Goal: Task Accomplishment & Management: Manage account settings

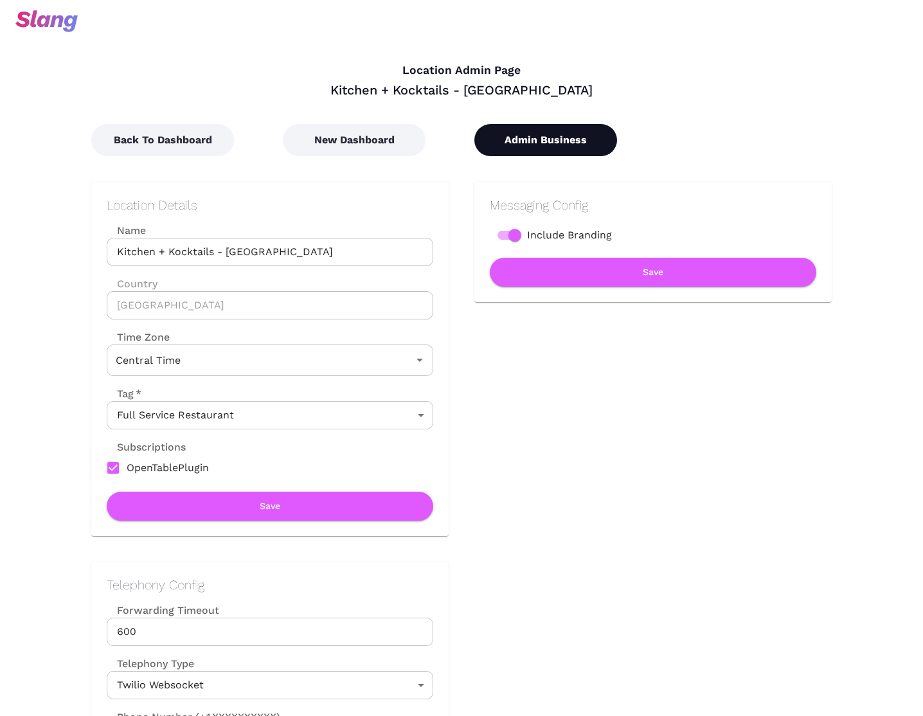
click at [523, 129] on button "Admin Business" at bounding box center [545, 140] width 143 height 32
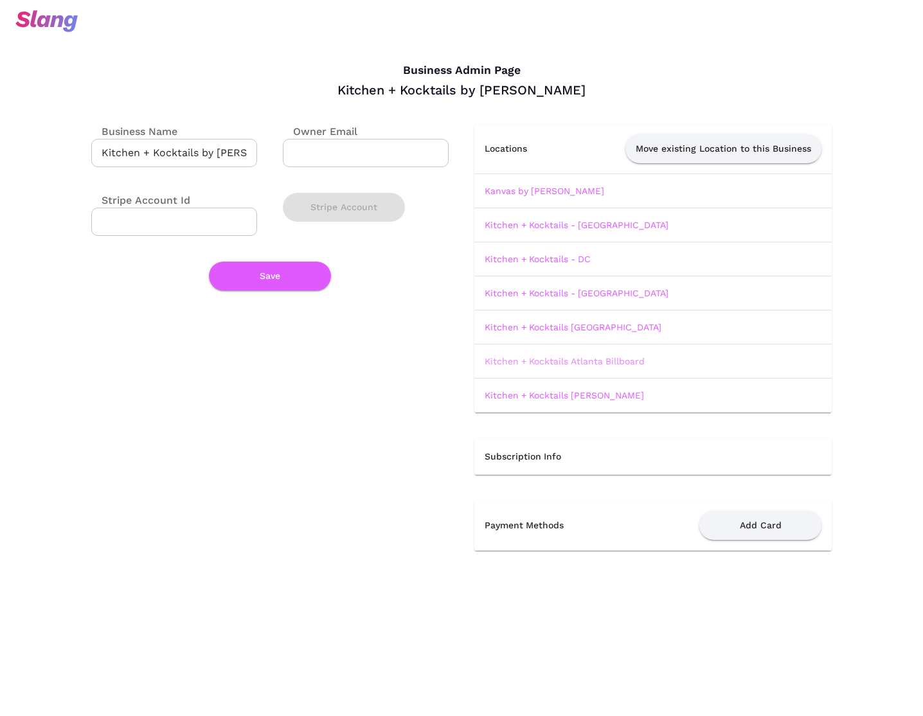
click at [568, 364] on link "Kitchen + Kocktails Atlanta Billboard" at bounding box center [565, 361] width 160 height 10
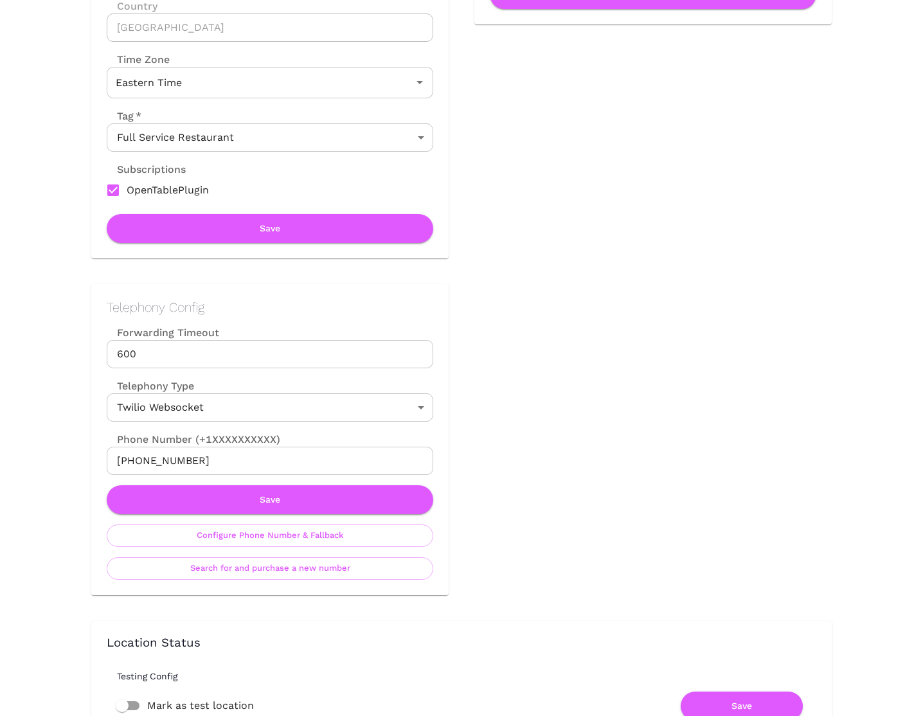
scroll to position [298, 0]
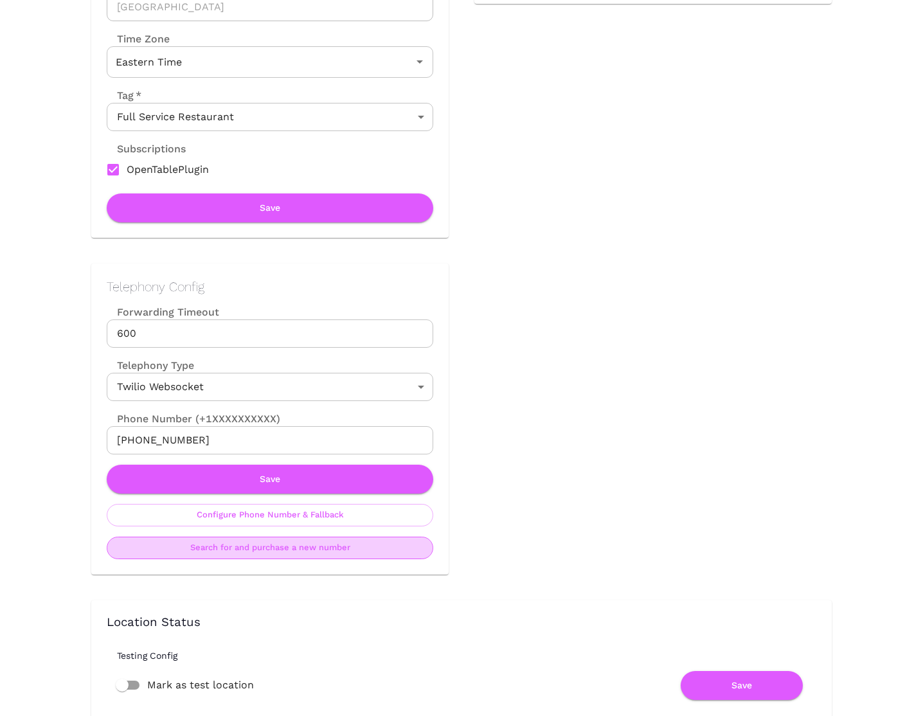
click at [308, 558] on button "Search for and purchase a new number" at bounding box center [270, 548] width 326 height 22
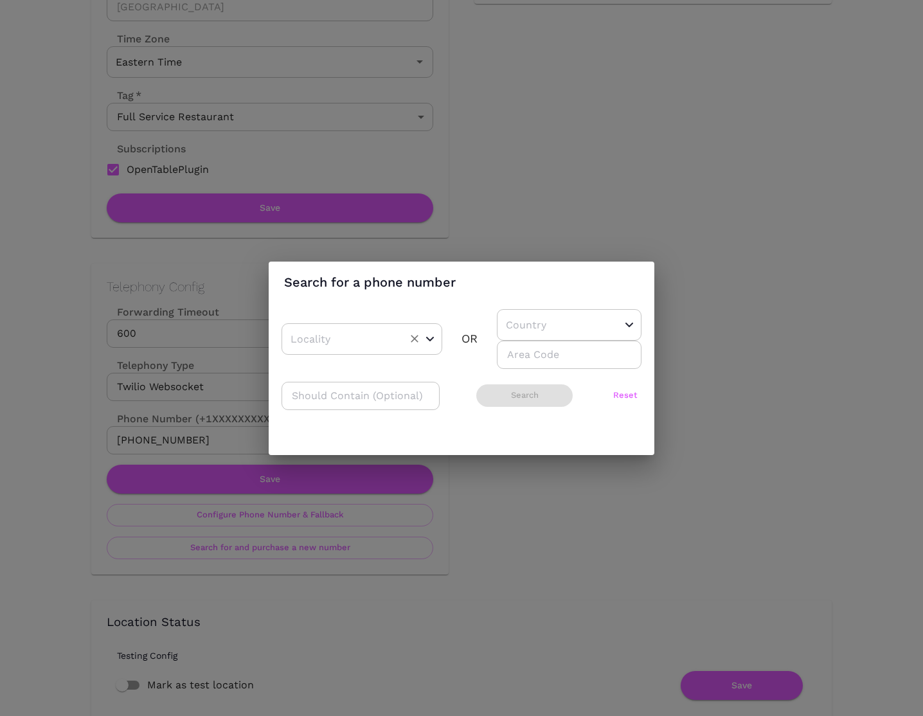
click at [400, 332] on div "​" at bounding box center [361, 338] width 161 height 31
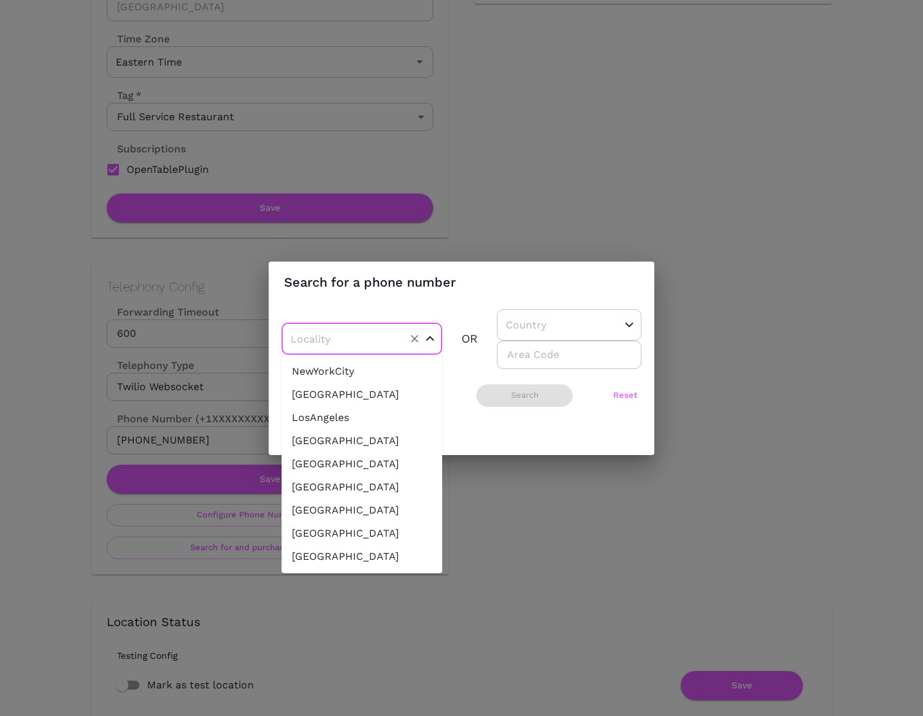
click at [364, 385] on li "Philadelphia" at bounding box center [361, 394] width 161 height 23
type input "Philadelphia"
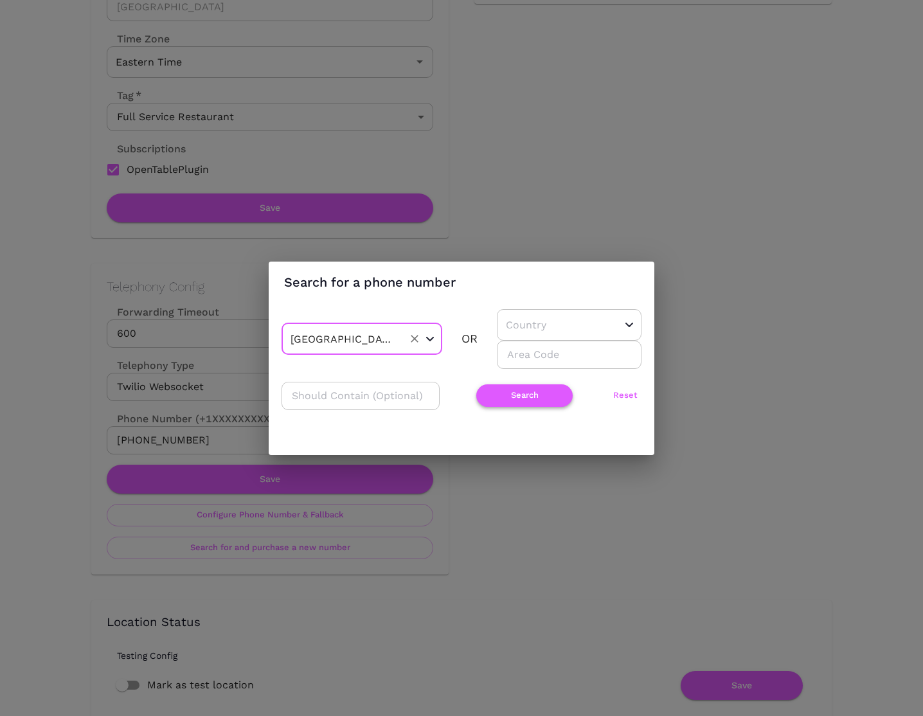
click at [502, 391] on button "Search" at bounding box center [524, 395] width 96 height 22
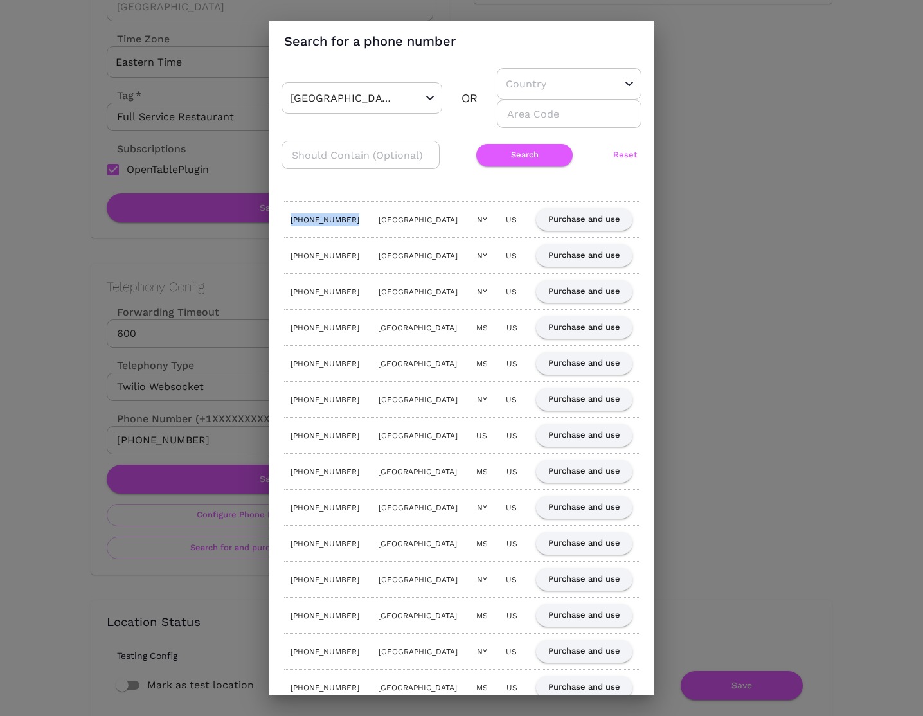
drag, startPoint x: 350, startPoint y: 220, endPoint x: 280, endPoint y: 220, distance: 70.7
click at [280, 220] on div "(315) 642-4014 Philadelphia NY US Purchase and use (315) 809-6428 Philadelphia …" at bounding box center [462, 441] width 386 height 507
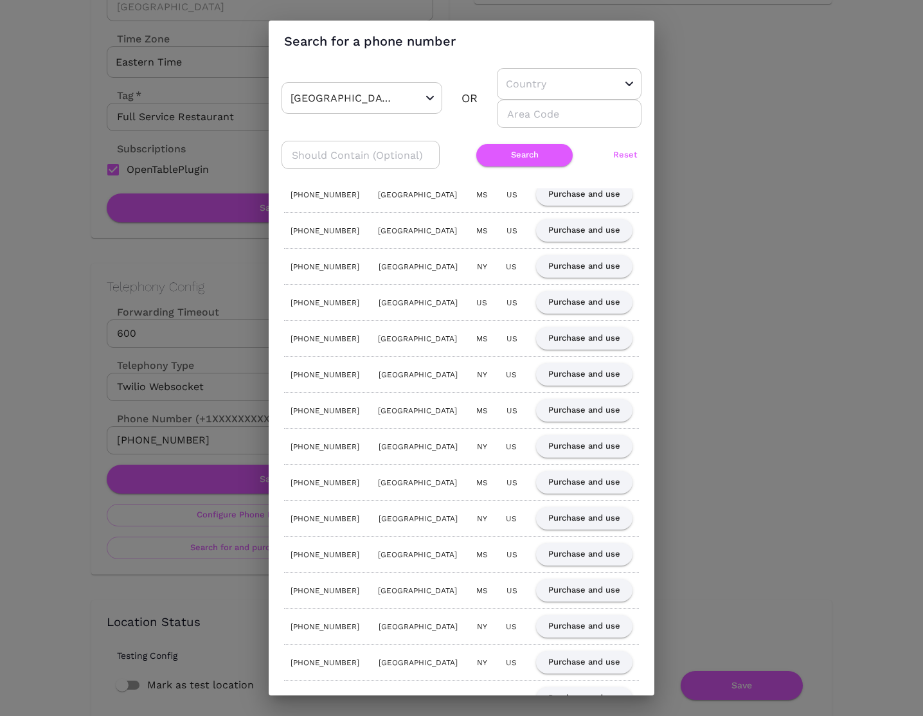
scroll to position [0, 0]
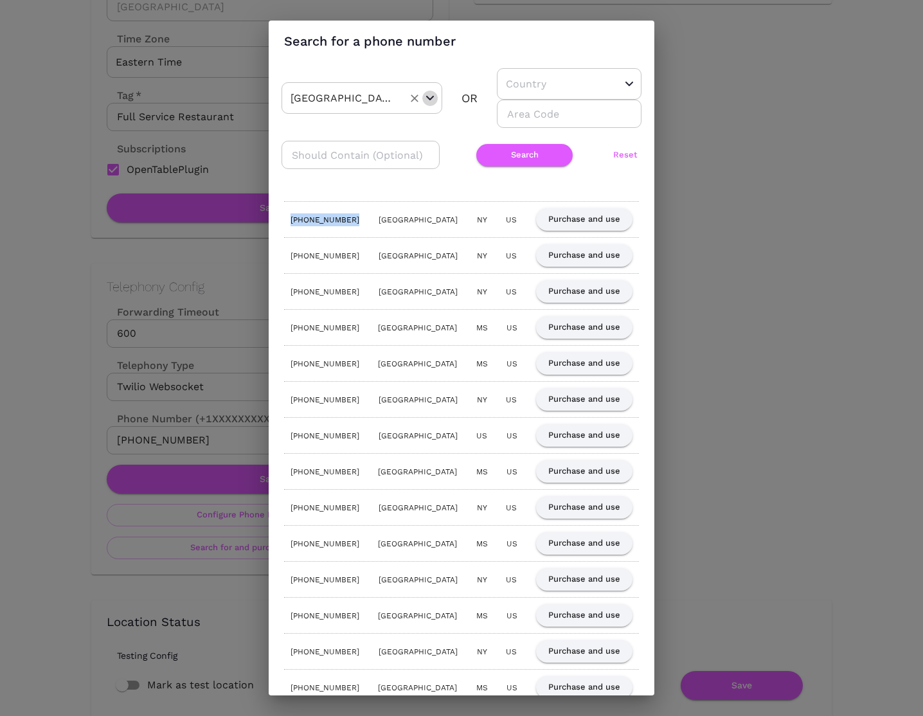
click at [434, 100] on div "Open" at bounding box center [429, 98] width 13 height 13
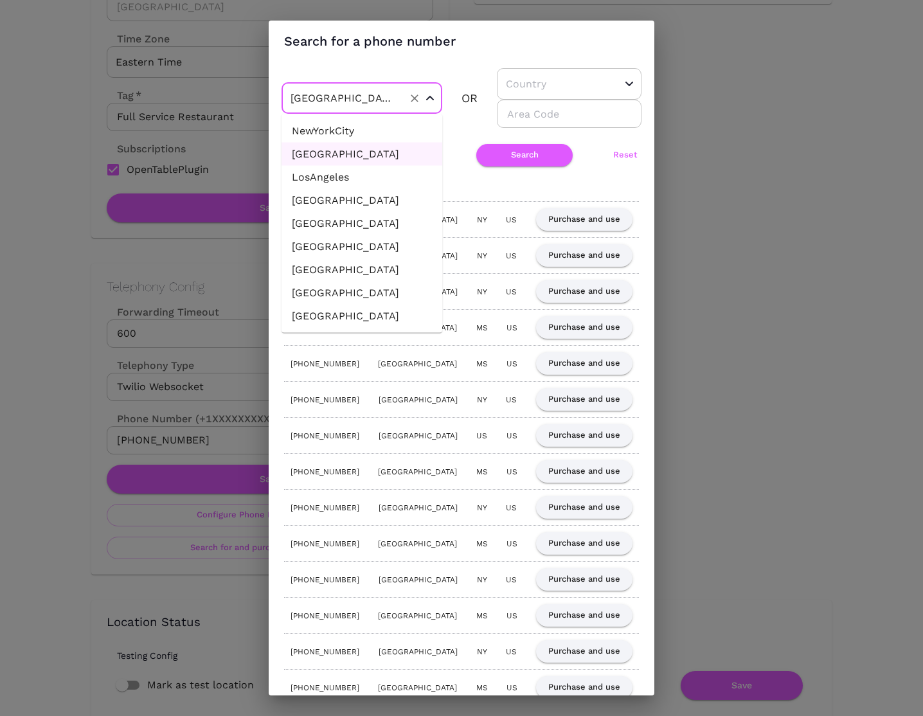
click at [409, 98] on icon "Clear" at bounding box center [414, 98] width 13 height 13
click at [587, 76] on div "​" at bounding box center [569, 83] width 145 height 31
type input "Philadelphia"
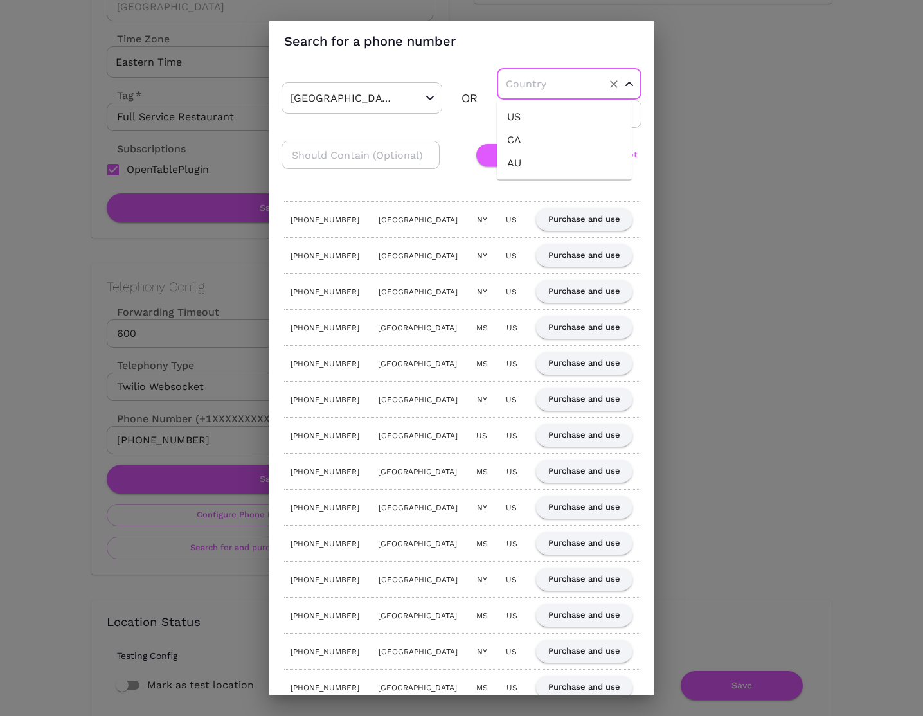
click at [560, 114] on li "US" at bounding box center [564, 116] width 135 height 23
type input "US"
click at [560, 114] on input "number" at bounding box center [569, 114] width 145 height 28
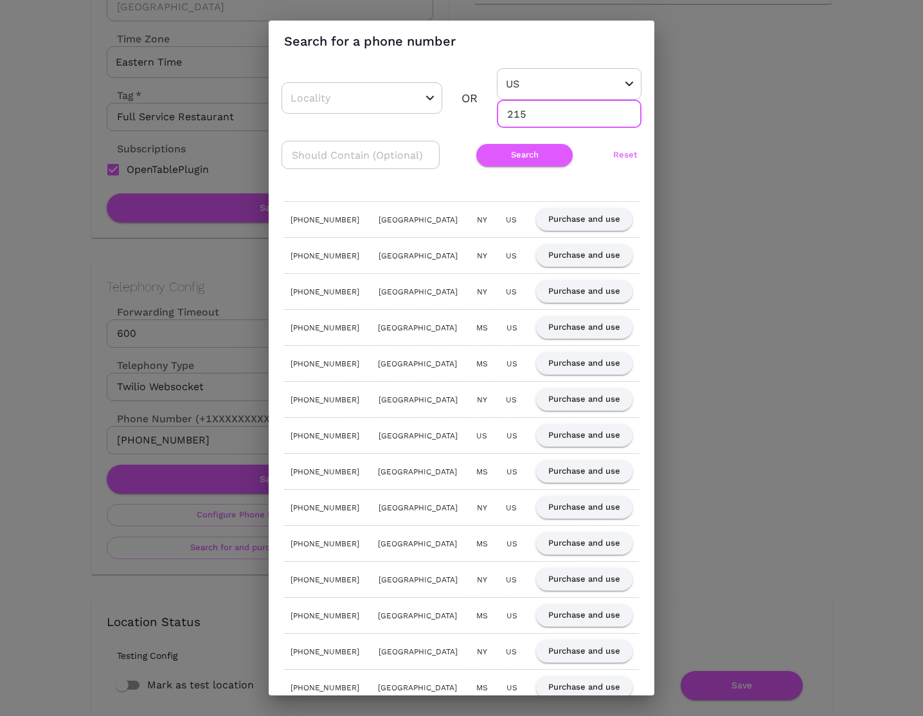
type input "215"
click at [524, 167] on div "​ Search Reset" at bounding box center [461, 155] width 360 height 28
click at [524, 159] on button "Search" at bounding box center [524, 155] width 96 height 22
click at [572, 218] on button "Purchase and use" at bounding box center [584, 219] width 96 height 22
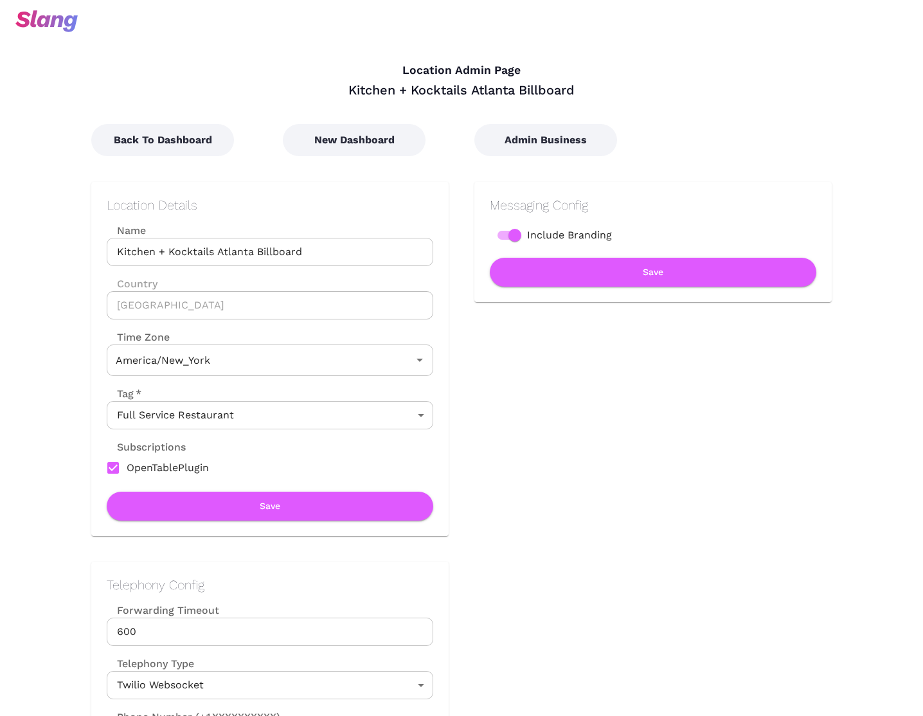
type input "Eastern Time"
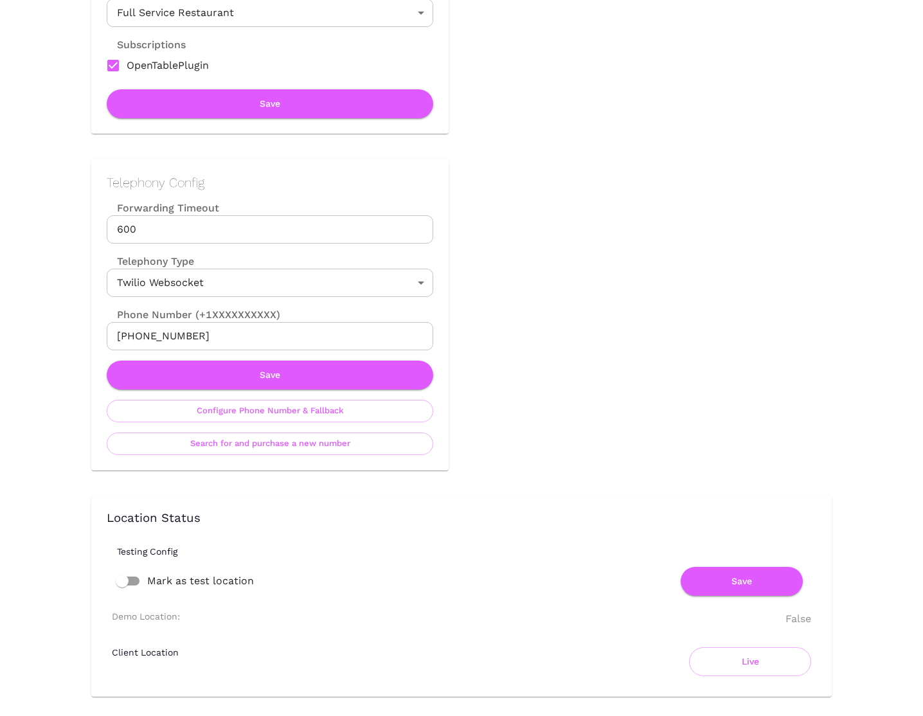
scroll to position [404, 0]
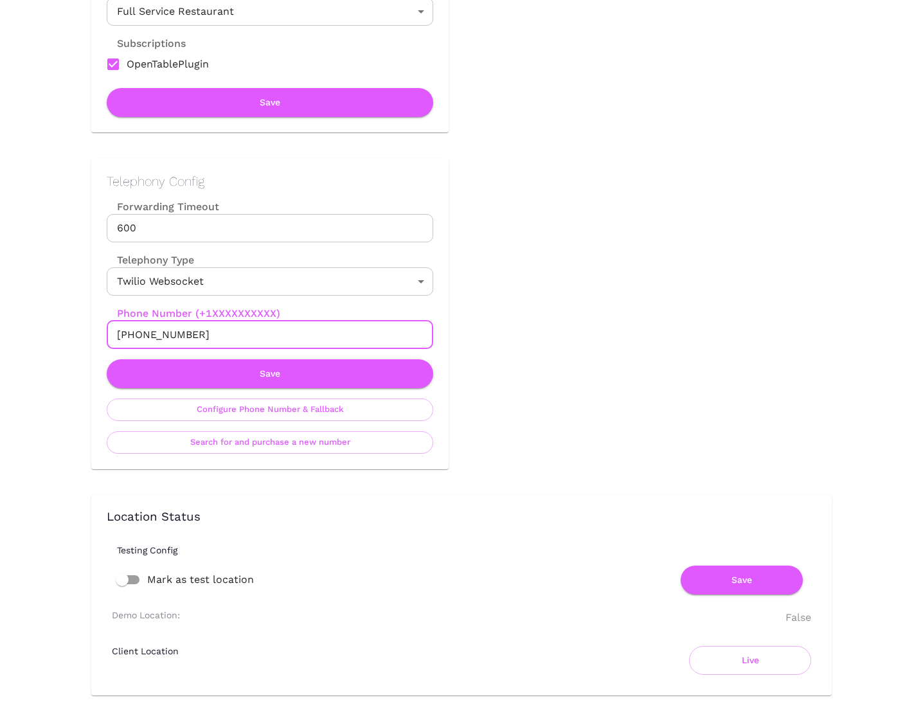
drag, startPoint x: 209, startPoint y: 337, endPoint x: 53, endPoint y: 331, distance: 156.3
click at [53, 331] on div "Location Admin Page Kitchen + Kocktails Atlanta Billboard Back To Dashboard New…" at bounding box center [461, 727] width 923 height 2263
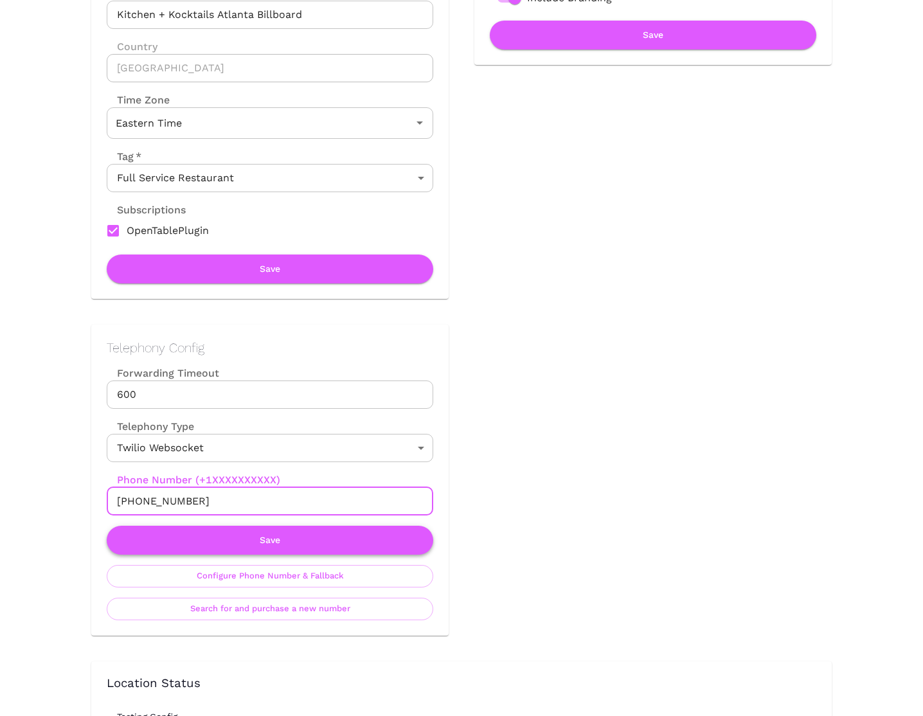
scroll to position [136, 0]
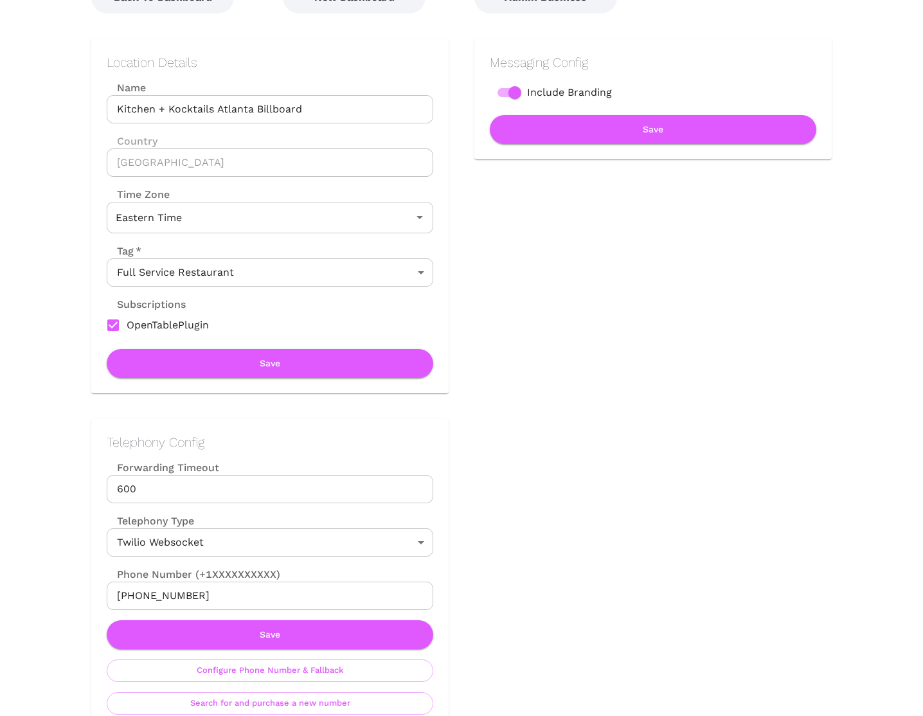
scroll to position [338, 0]
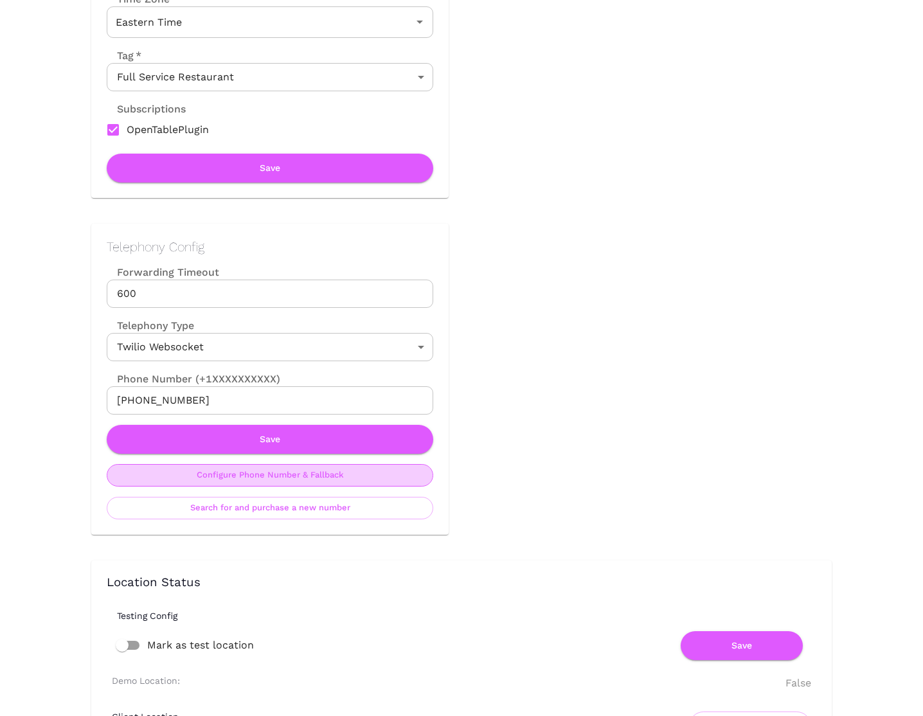
click at [387, 478] on button "Configure Phone Number & Fallback" at bounding box center [270, 475] width 326 height 22
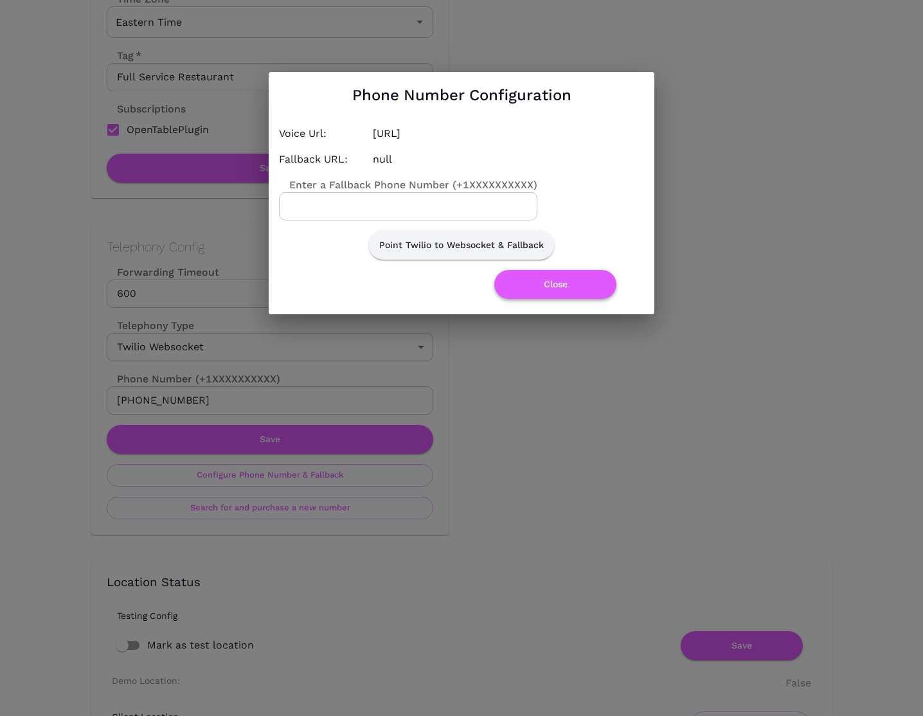
click at [583, 285] on button "Close" at bounding box center [555, 284] width 122 height 29
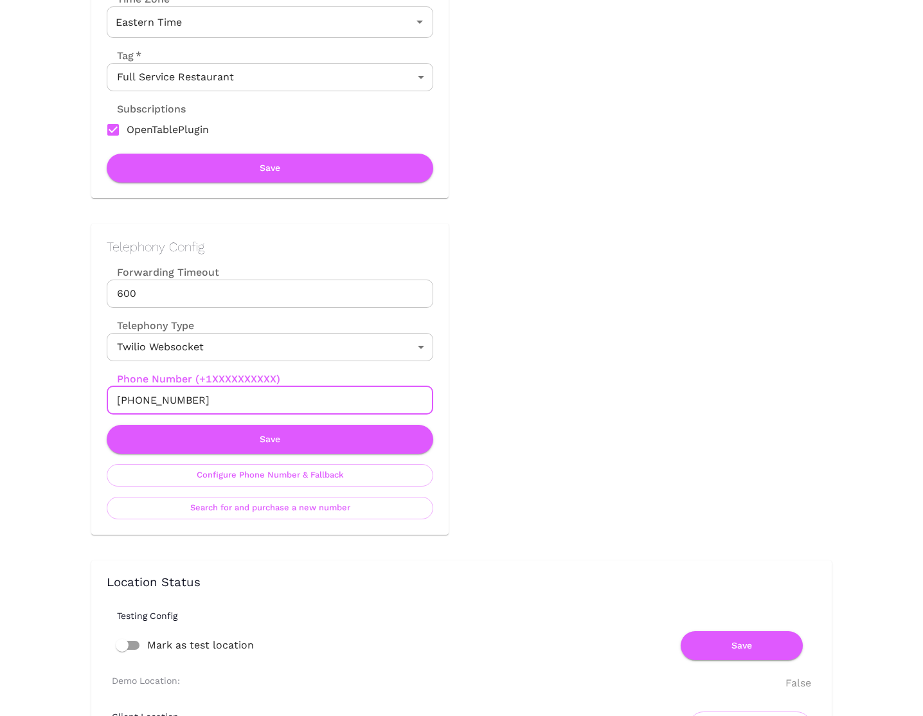
drag, startPoint x: 237, startPoint y: 398, endPoint x: 106, endPoint y: 404, distance: 131.2
click at [107, 404] on input "[PHONE_NUMBER]" at bounding box center [270, 400] width 326 height 28
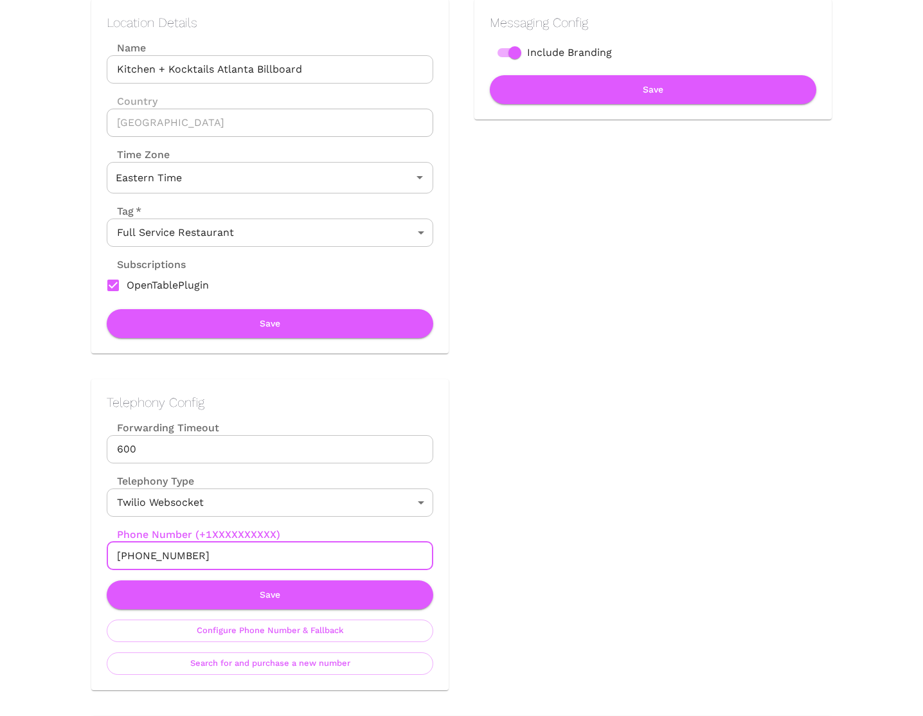
scroll to position [0, 0]
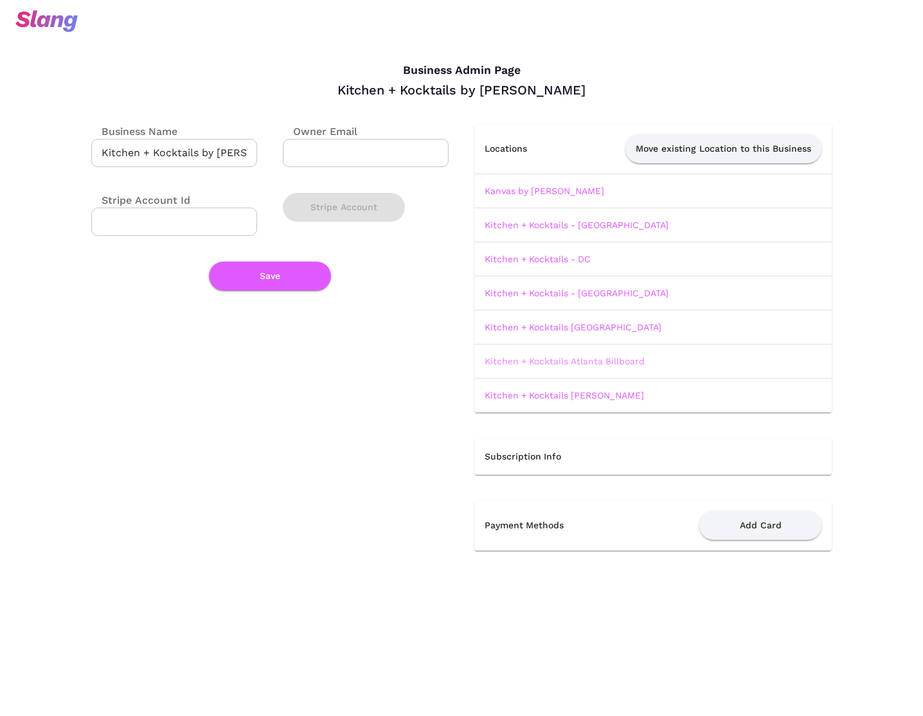
click at [551, 361] on link "Kitchen + Kocktails Atlanta Billboard" at bounding box center [565, 361] width 160 height 10
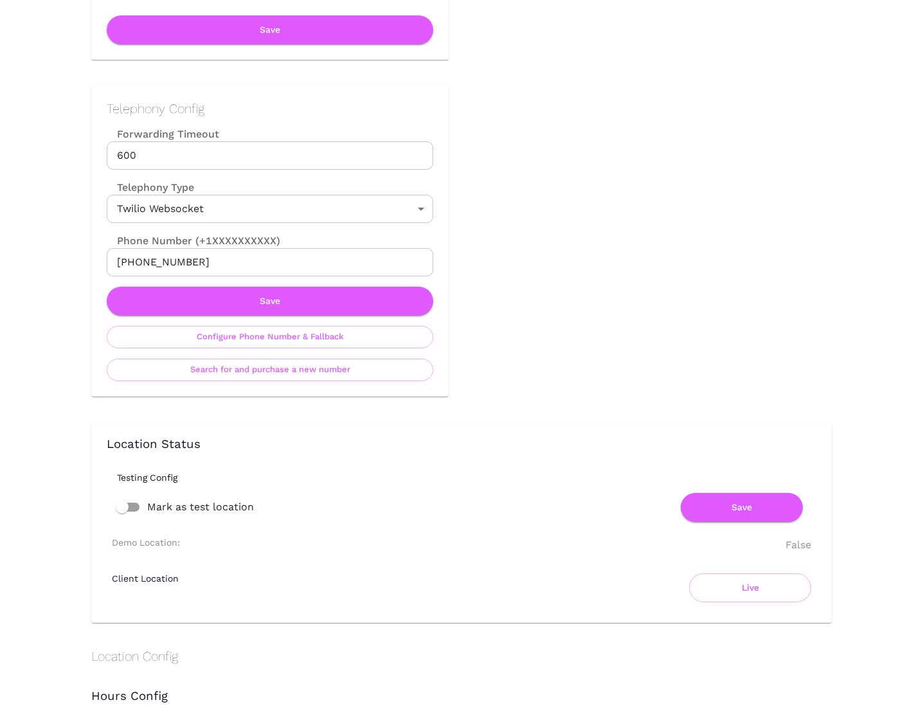
scroll to position [460, 0]
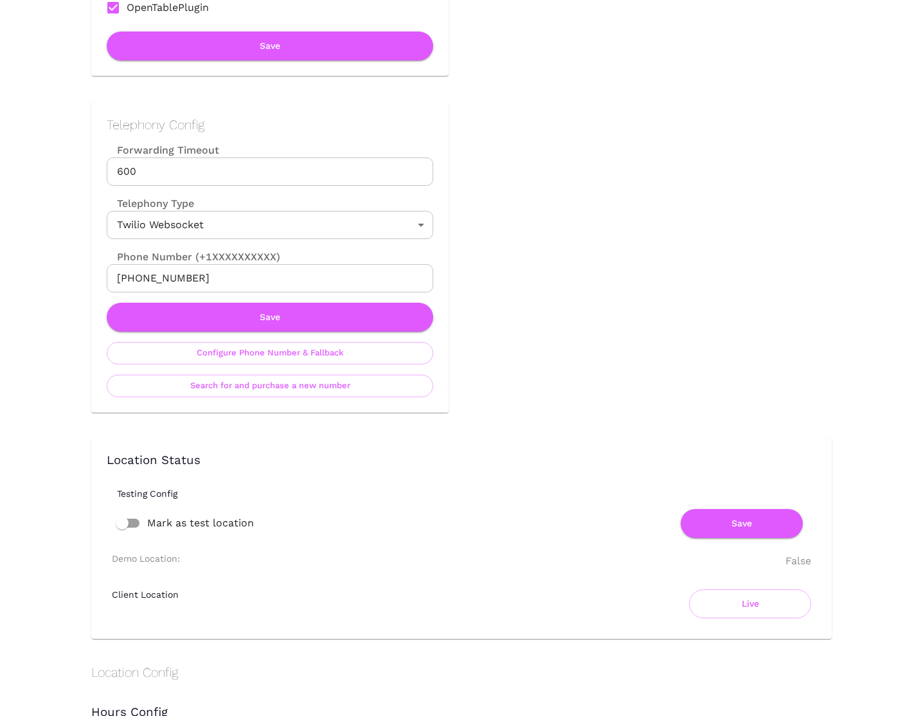
click at [242, 279] on input "[PHONE_NUMBER]" at bounding box center [270, 278] width 326 height 28
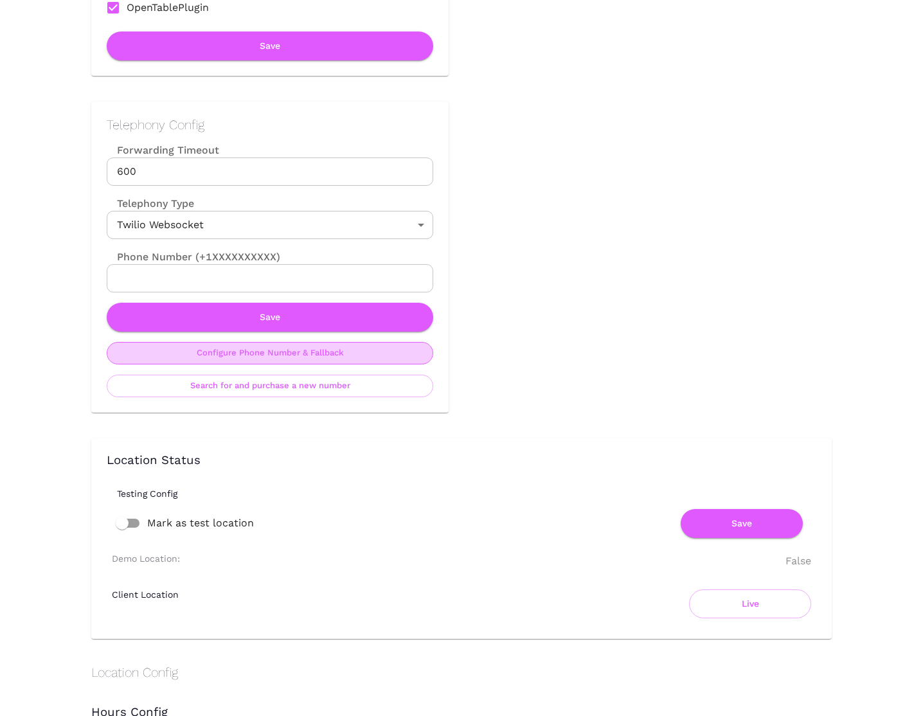
click at [299, 356] on button "Configure Phone Number & Fallback" at bounding box center [270, 353] width 326 height 22
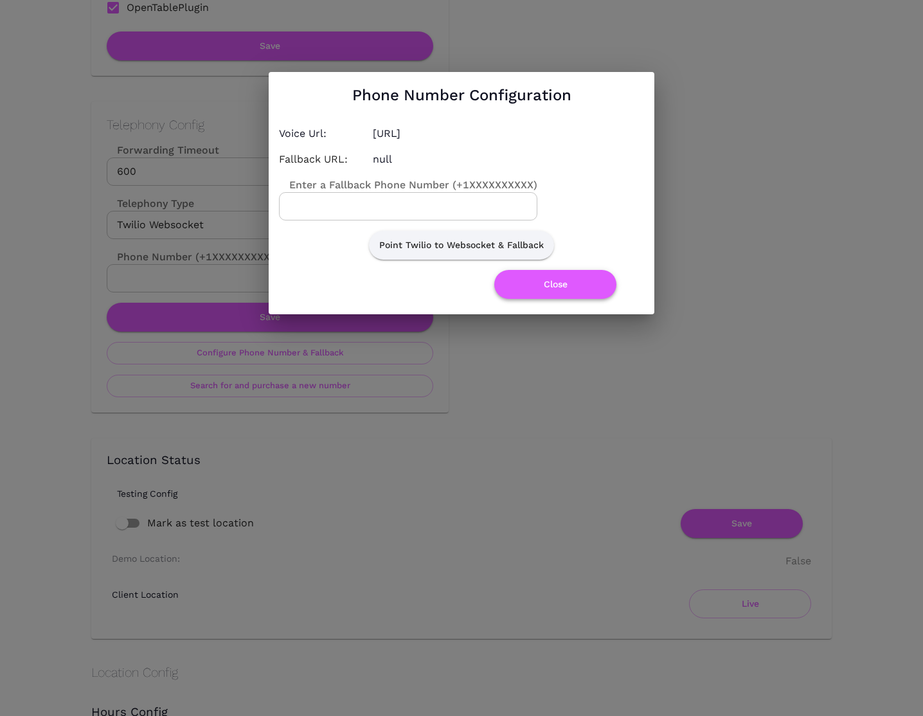
click at [548, 281] on button "Close" at bounding box center [555, 284] width 122 height 29
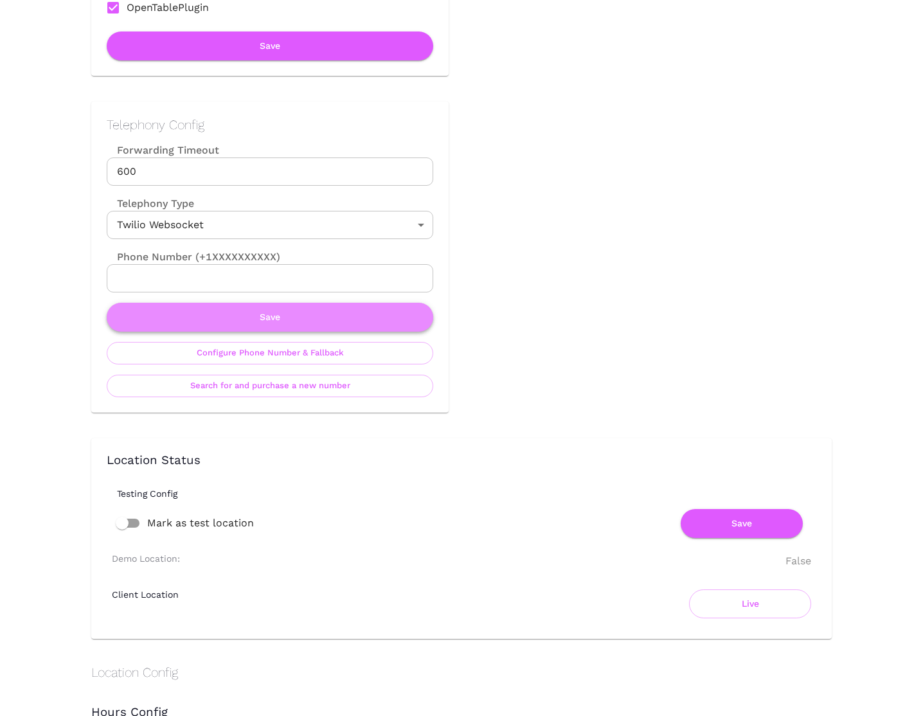
click at [355, 316] on button "Save" at bounding box center [270, 317] width 326 height 29
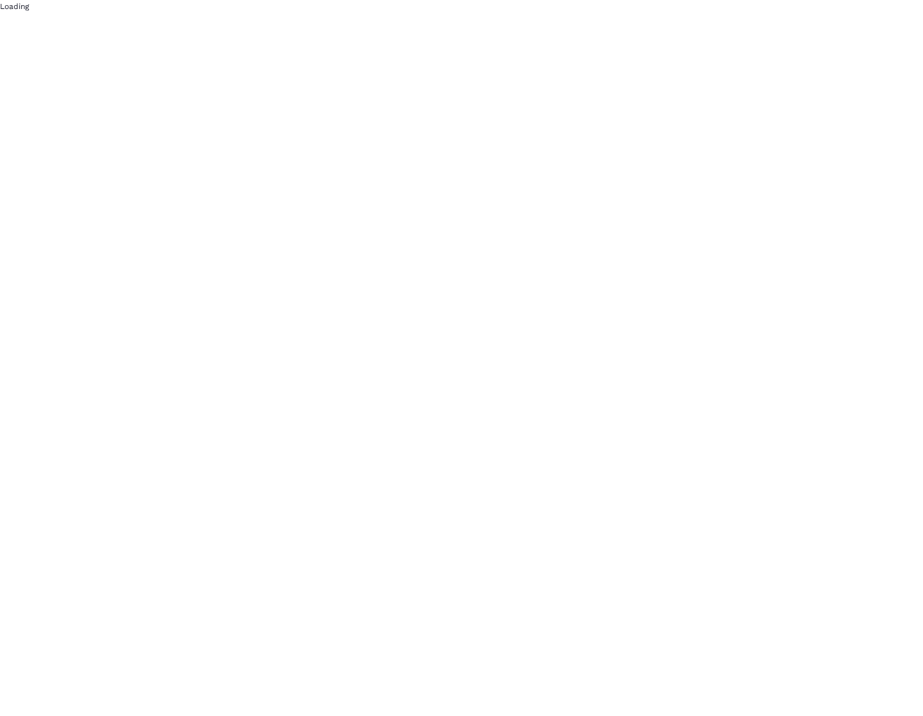
scroll to position [0, 0]
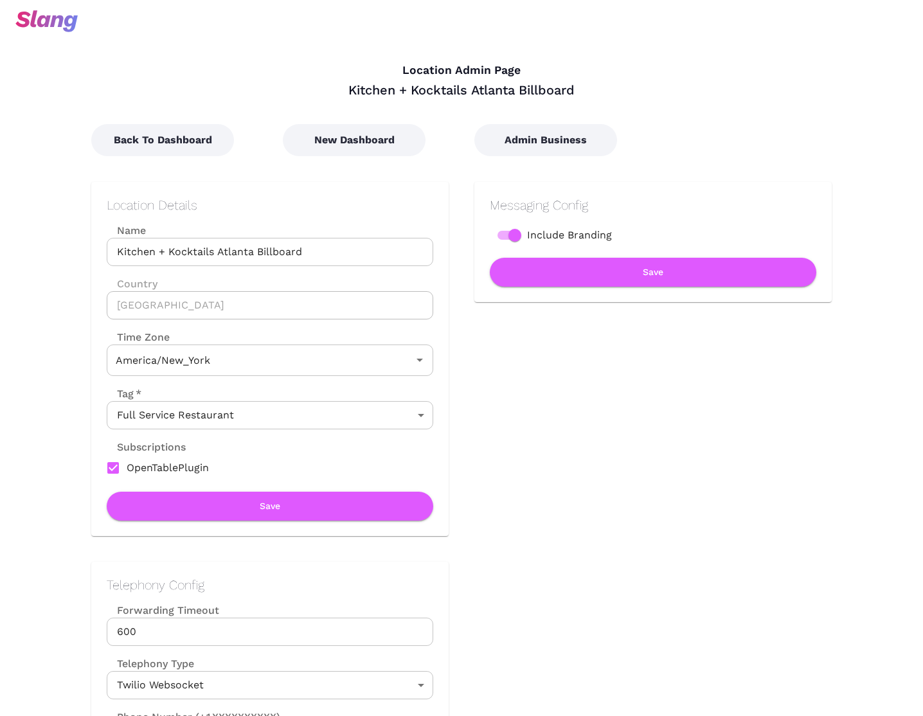
type input "Eastern Time"
click at [186, 149] on button "Back To Dashboard" at bounding box center [162, 140] width 143 height 32
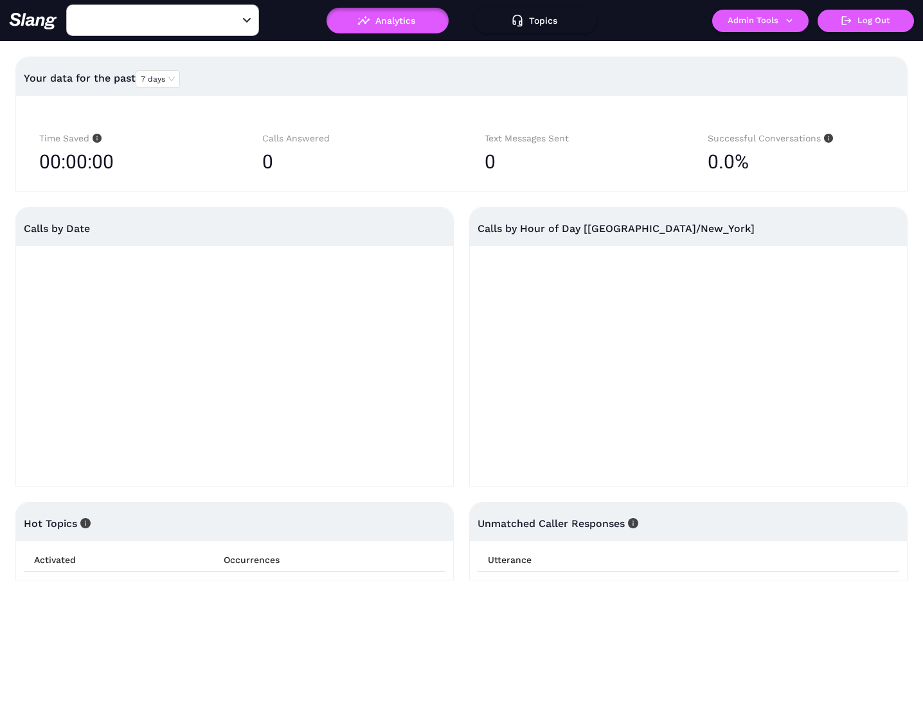
type input "Kitchen + Kocktails Atlanta Billboard"
click at [758, 21] on button "Admin Tools" at bounding box center [760, 21] width 96 height 22
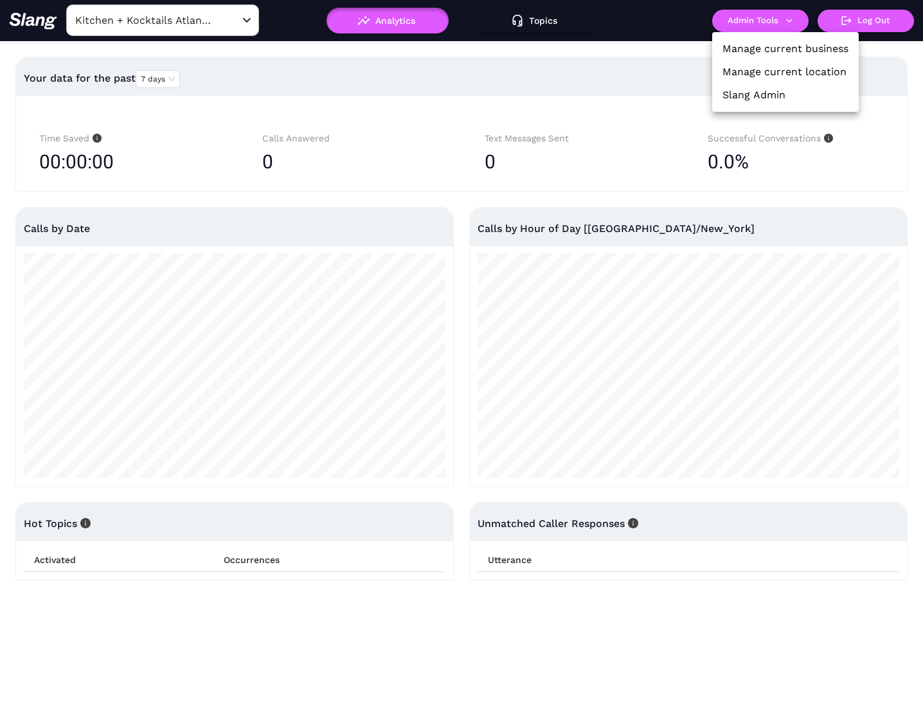
click at [760, 53] on link "Manage current business" at bounding box center [785, 48] width 126 height 15
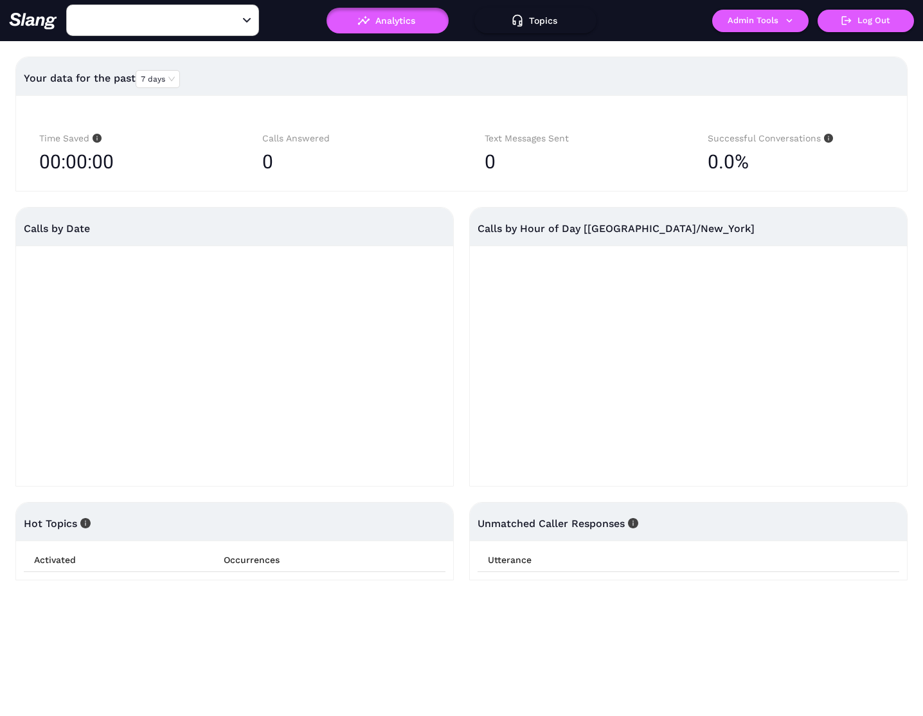
type input "Kitchen + Kocktails Atlanta Billboard"
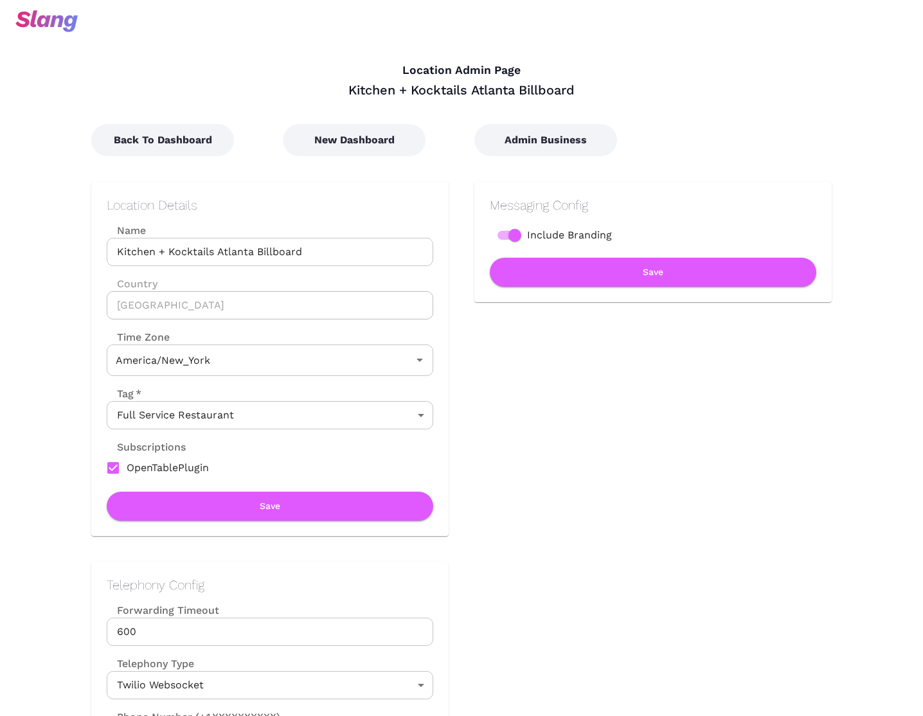
type input "Eastern Time"
click at [542, 132] on button "Admin Business" at bounding box center [545, 140] width 143 height 32
type input "Eastern Time"
click at [519, 143] on button "Admin Business" at bounding box center [545, 140] width 143 height 32
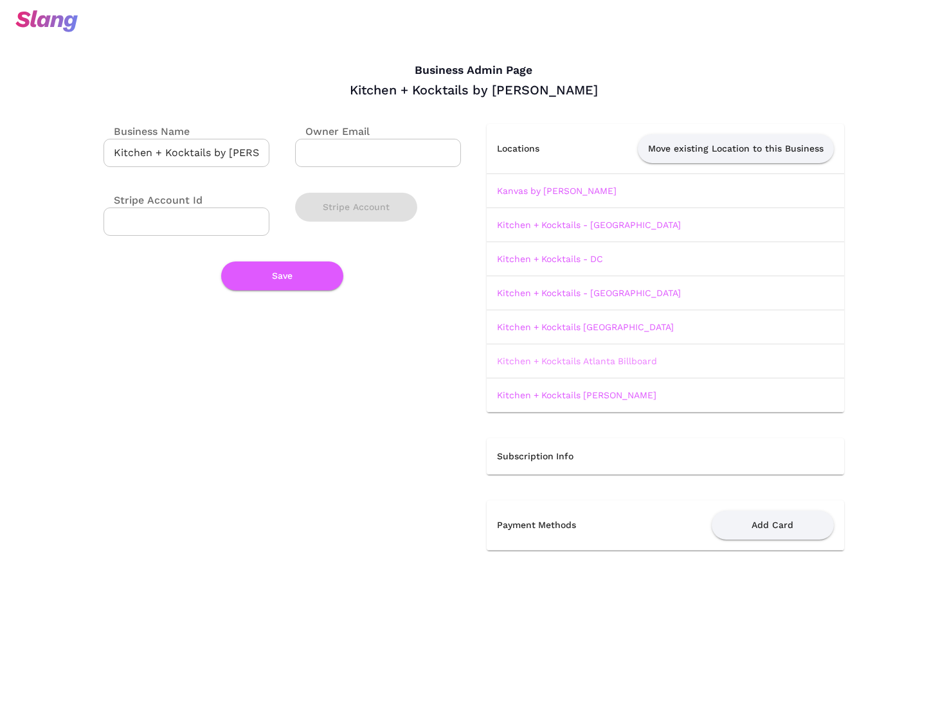
click at [610, 362] on link "Kitchen + Kocktails Atlanta Billboard" at bounding box center [577, 361] width 160 height 10
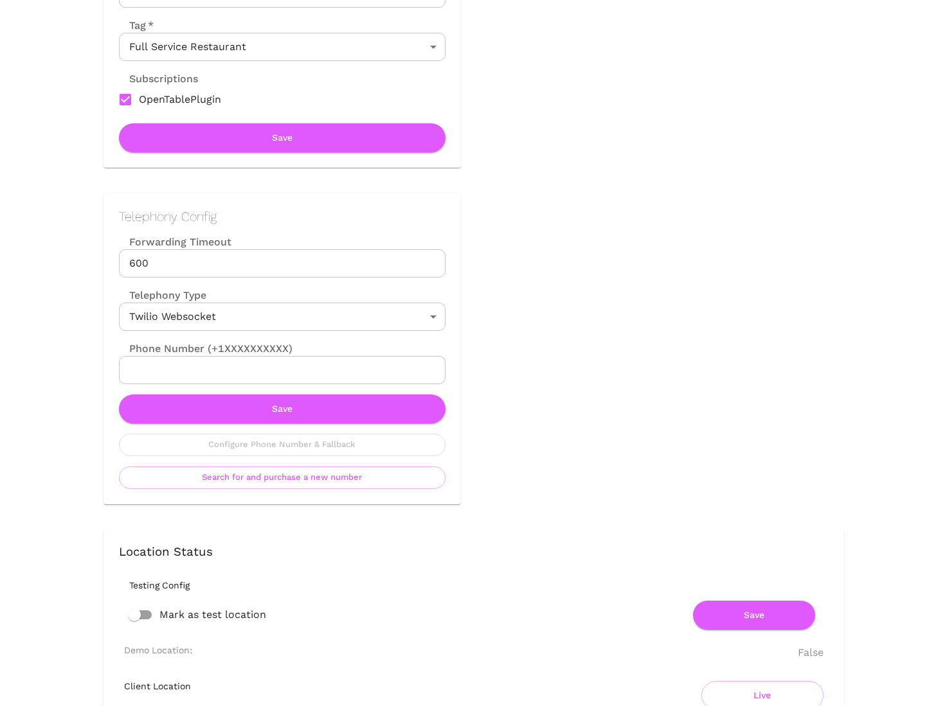
scroll to position [378, 0]
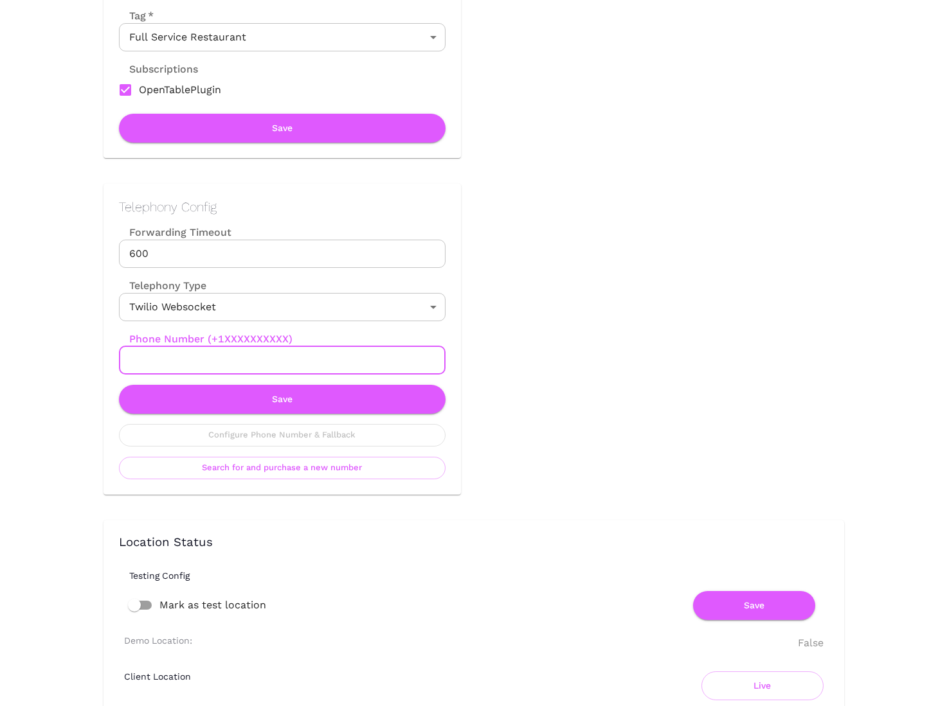
click at [323, 360] on input "Phone Number (+1XXXXXXXXXX)" at bounding box center [282, 360] width 326 height 28
paste input "[PHONE_NUMBER]"
type input "[PHONE_NUMBER]"
click at [308, 398] on button "Save" at bounding box center [282, 399] width 326 height 29
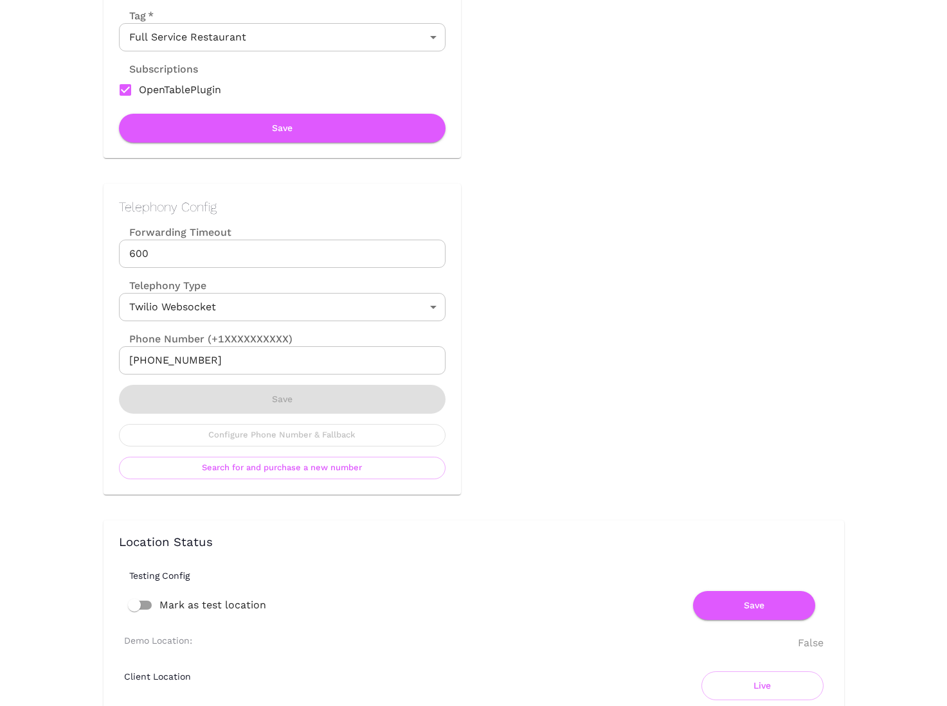
scroll to position [0, 0]
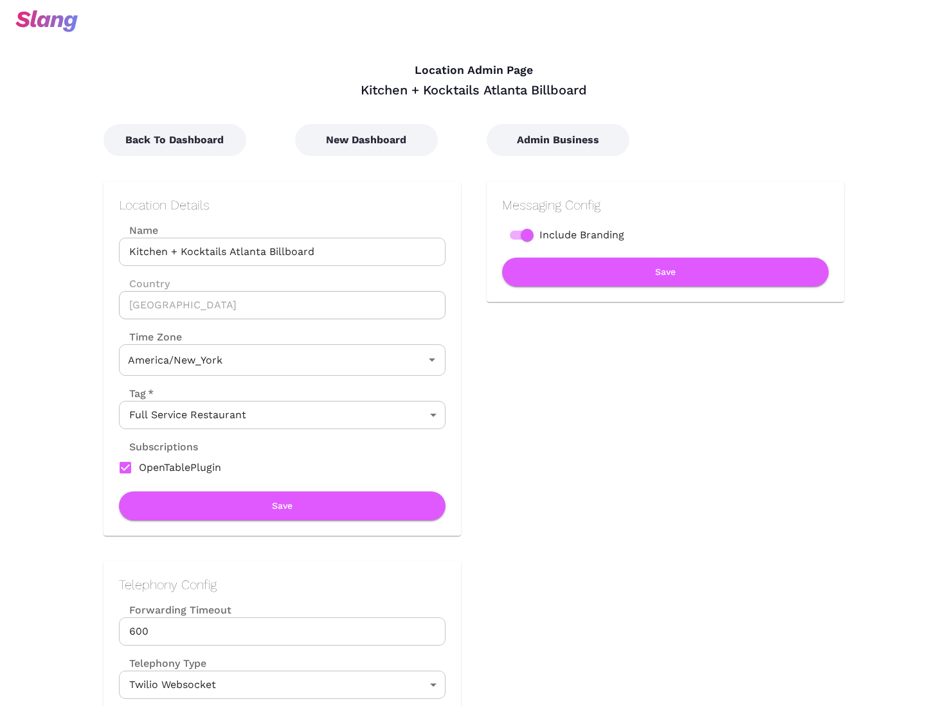
type input "Eastern Time"
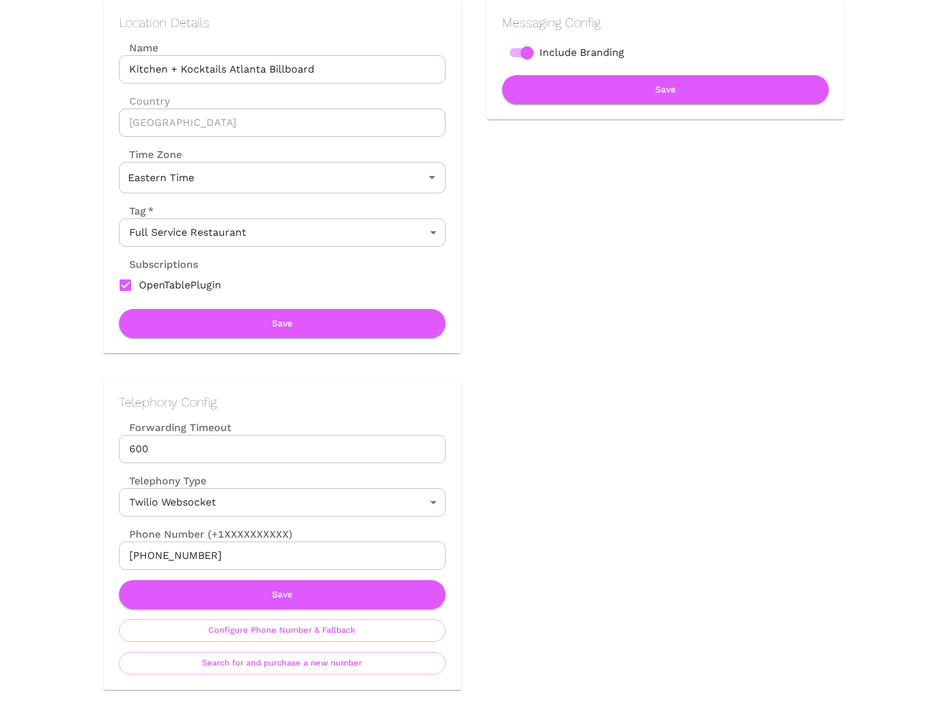
scroll to position [432, 0]
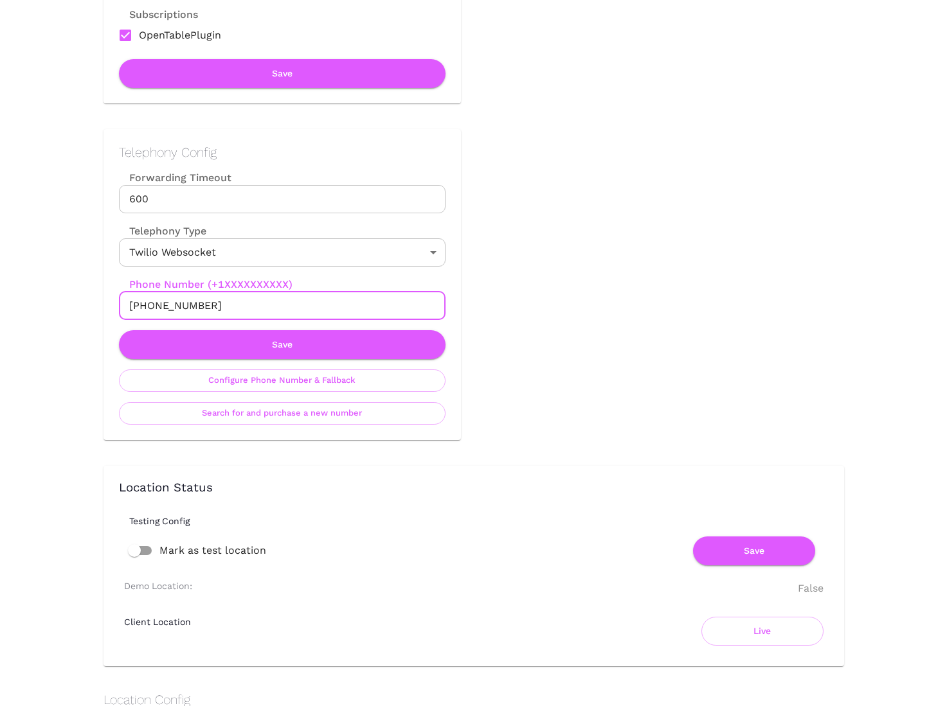
drag, startPoint x: 238, startPoint y: 316, endPoint x: 72, endPoint y: 310, distance: 165.9
click at [72, 310] on div "Location Admin Page Kitchen + Kocktails Atlanta Billboard Back To Dashboard New…" at bounding box center [473, 699] width 947 height 2263
click at [266, 343] on button "Save" at bounding box center [282, 344] width 326 height 29
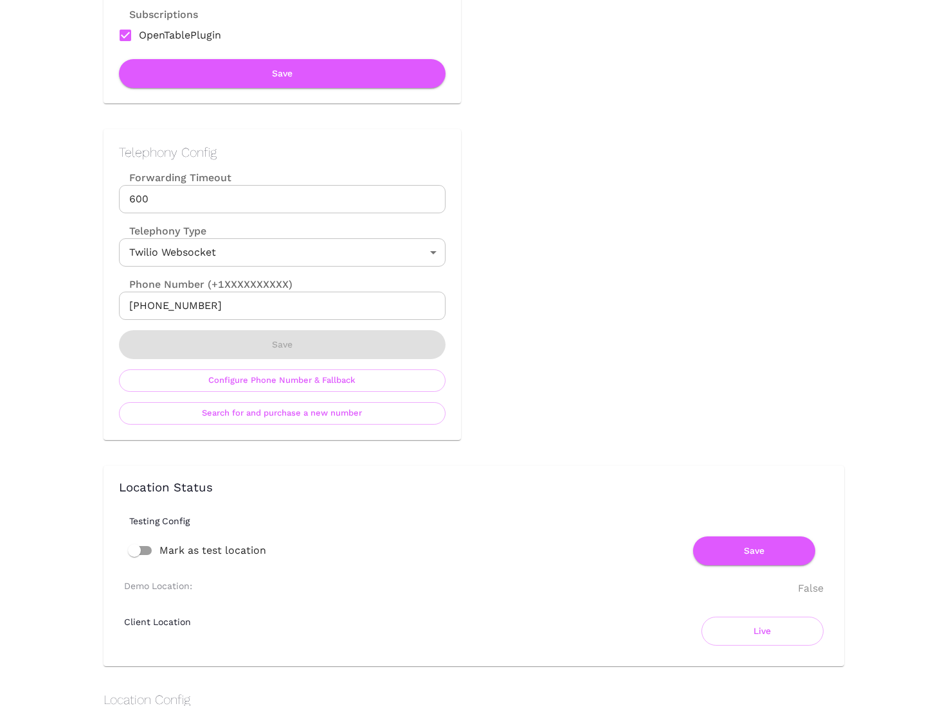
scroll to position [0, 0]
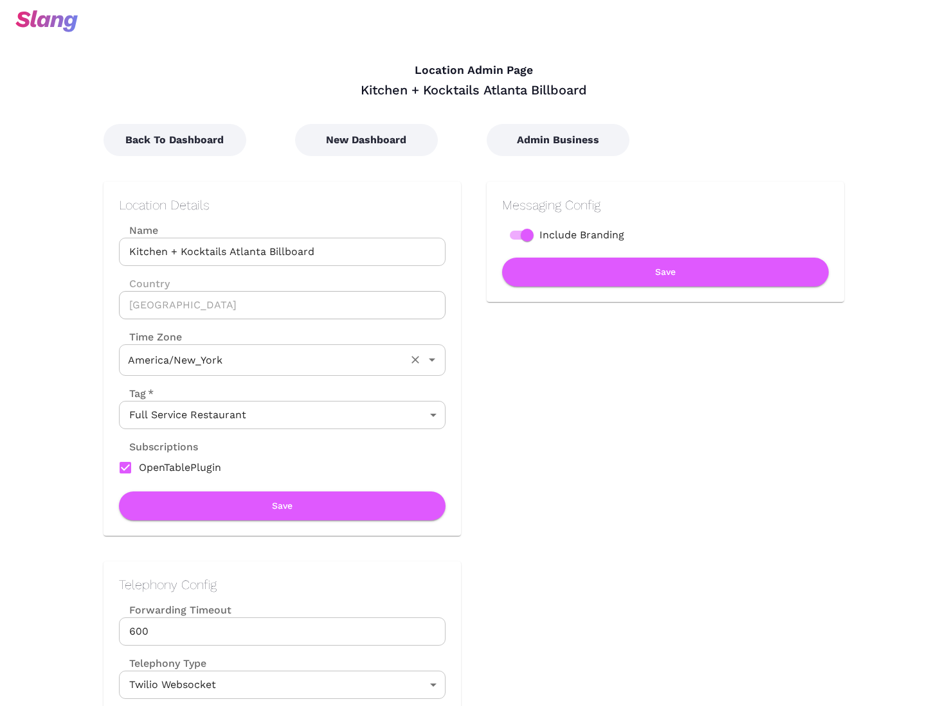
type input "Eastern Time"
click at [208, 136] on button "Back To Dashboard" at bounding box center [174, 140] width 143 height 32
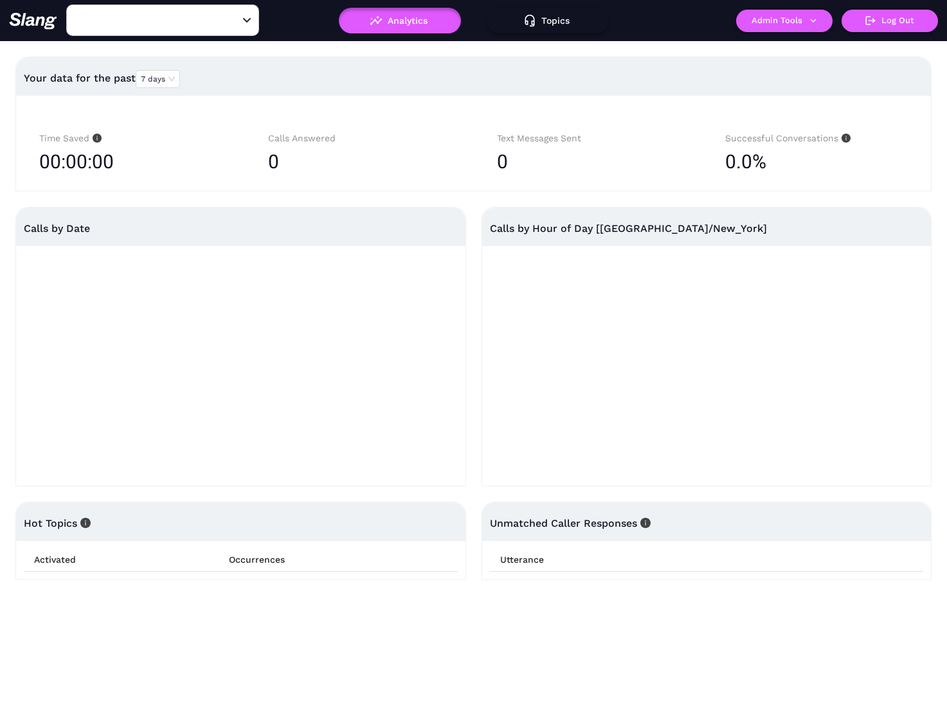
type input "Kitchen + Kocktails Atlanta Billboard"
